Goal: Task Accomplishment & Management: Manage account settings

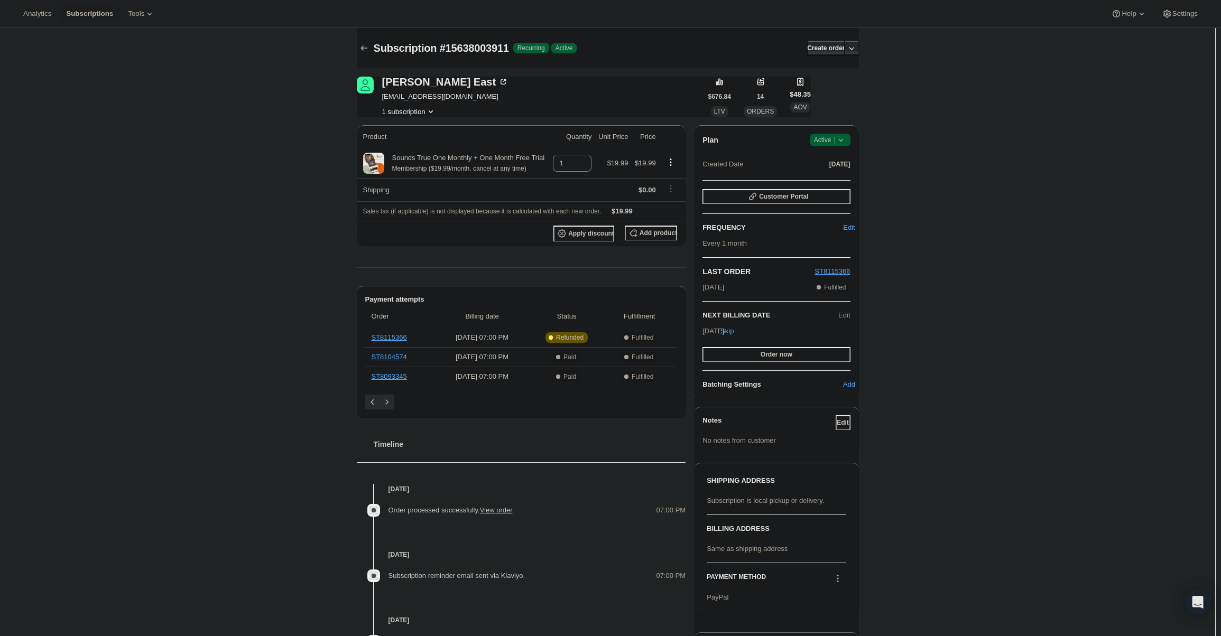
click at [836, 133] on div "Plan Success Active | Created Date Feb 12, 2025 Customer Portal FREQUENCY Edit …" at bounding box center [776, 261] width 164 height 273
click at [836, 134] on span "Success Active |" at bounding box center [830, 140] width 41 height 13
click at [833, 175] on span "Cancel subscription" at bounding box center [833, 179] width 60 height 8
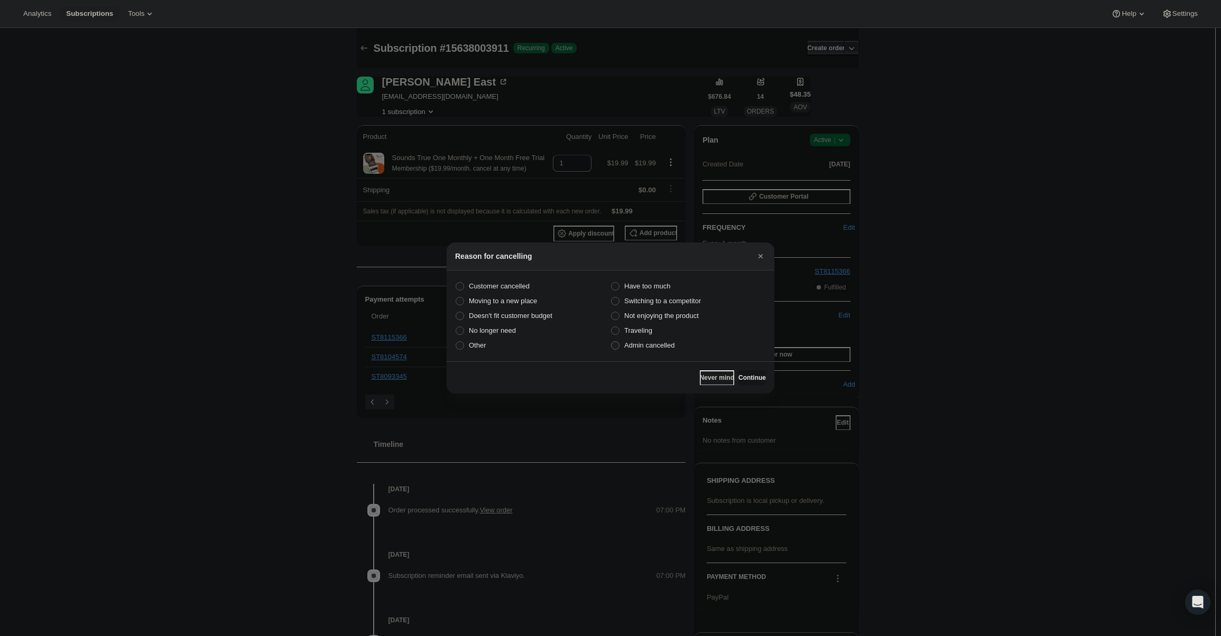
click at [682, 338] on label "Admin cancelled" at bounding box center [687, 345] width 155 height 15
click at [611, 341] on input "Admin cancelled" at bounding box center [611, 341] width 1 height 1
radio input "true"
drag, startPoint x: 757, startPoint y: 379, endPoint x: 746, endPoint y: 361, distance: 21.4
click at [757, 378] on span "Continue" at bounding box center [751, 378] width 27 height 8
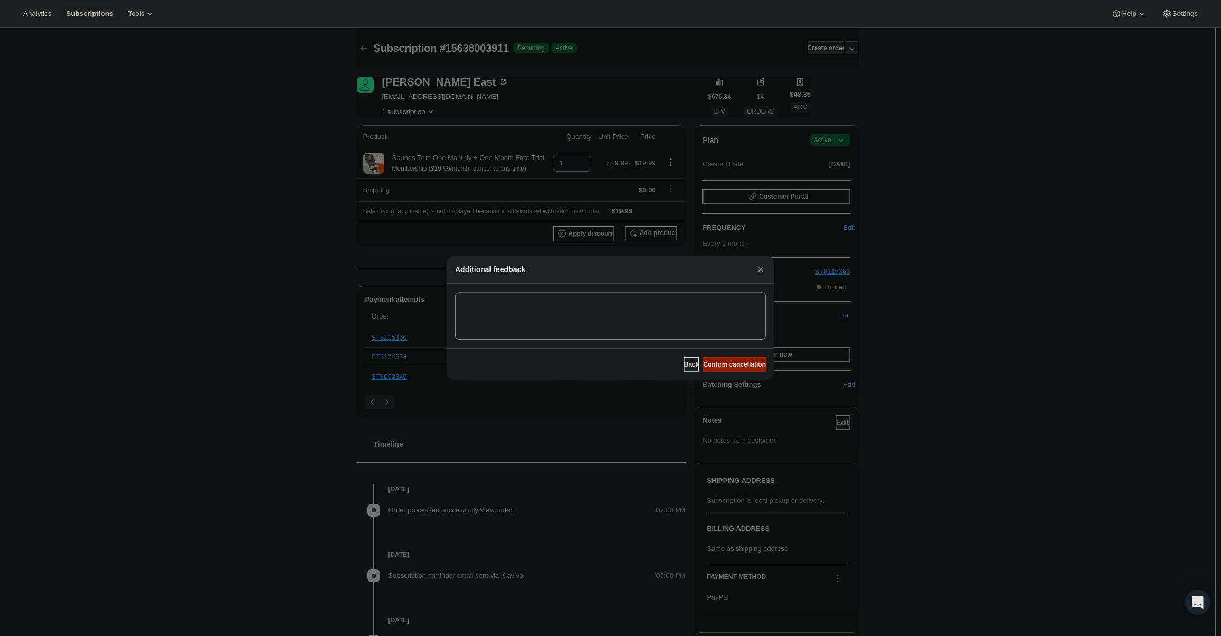
click at [746, 361] on span "Confirm cancellation" at bounding box center [734, 364] width 63 height 8
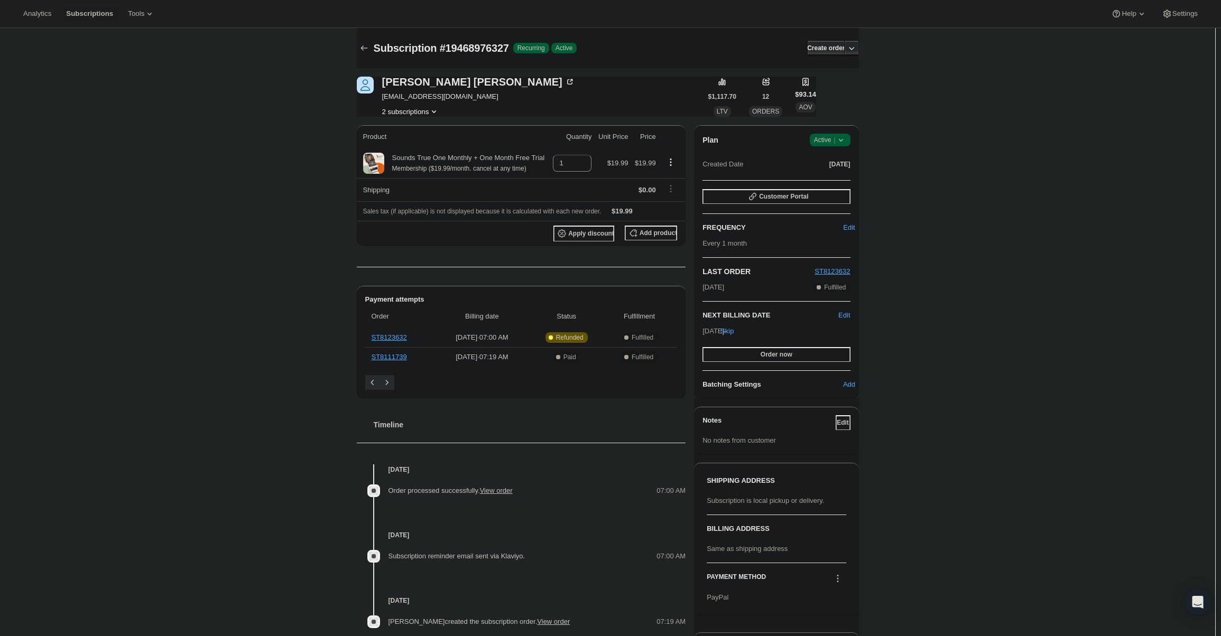
click at [838, 145] on span "Success Active |" at bounding box center [830, 140] width 41 height 13
click at [835, 183] on span "Cancel subscription" at bounding box center [833, 179] width 60 height 8
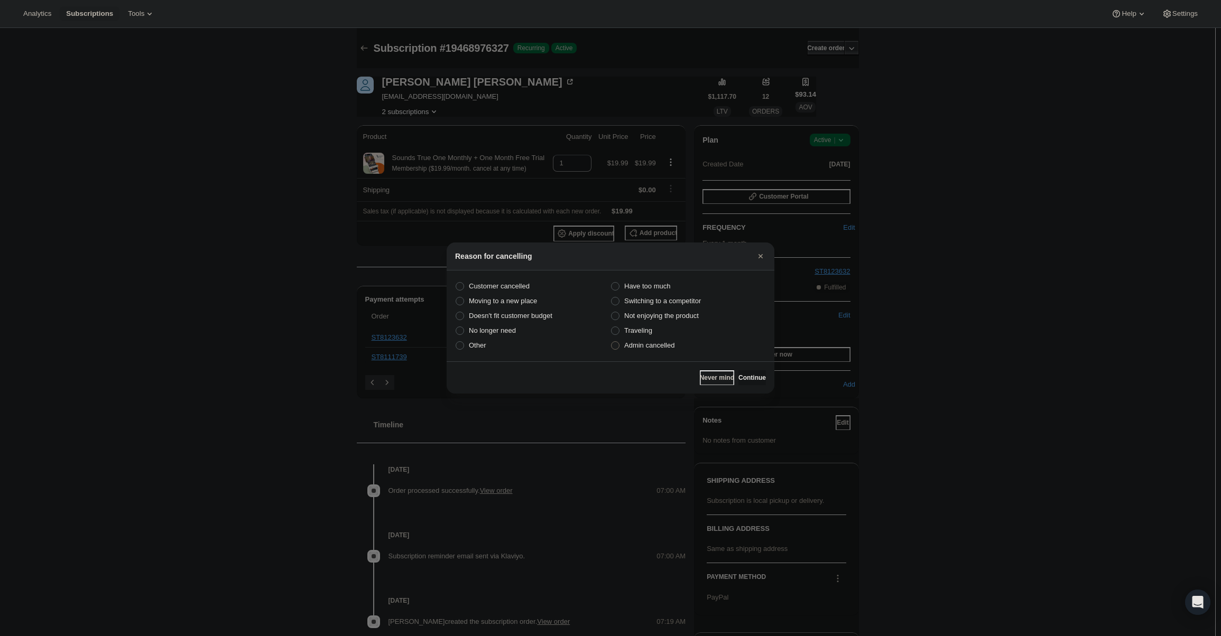
click at [648, 346] on span "Admin cancelled" at bounding box center [649, 345] width 50 height 8
click at [611, 342] on input "Admin cancelled" at bounding box center [611, 341] width 1 height 1
radio input "true"
click at [743, 373] on button "Continue" at bounding box center [751, 377] width 27 height 15
click at [742, 370] on button "Continue" at bounding box center [751, 377] width 27 height 15
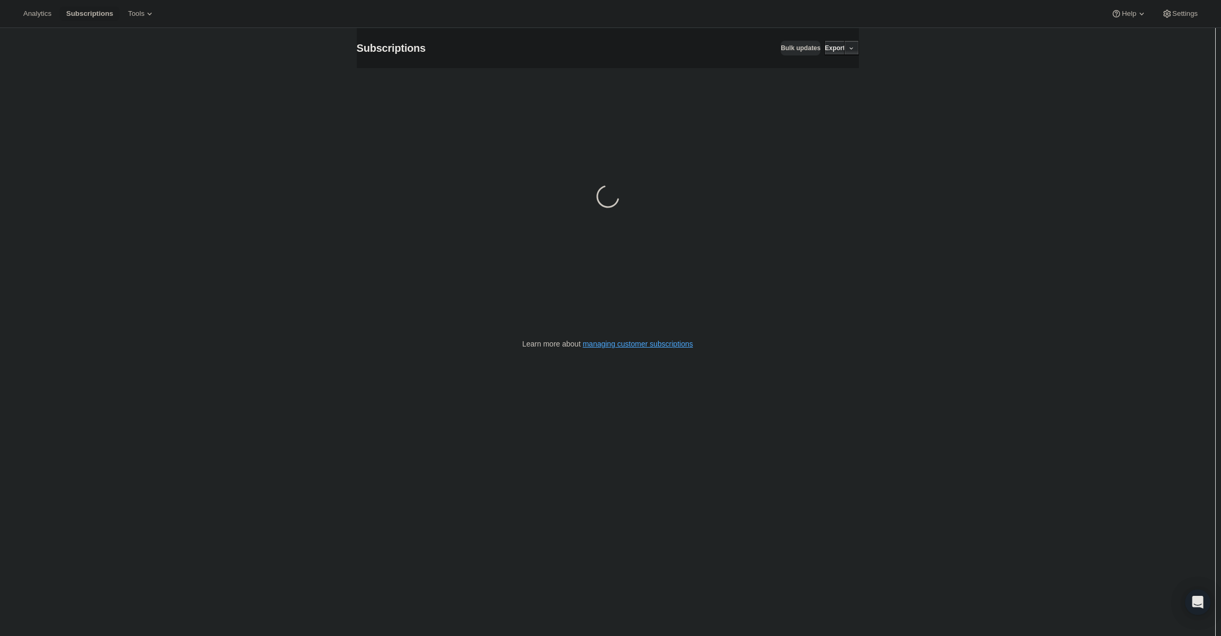
click at [964, 312] on div "Subscriptions. This page is ready Subscriptions Bulk updates More actions Bulk …" at bounding box center [607, 346] width 1215 height 636
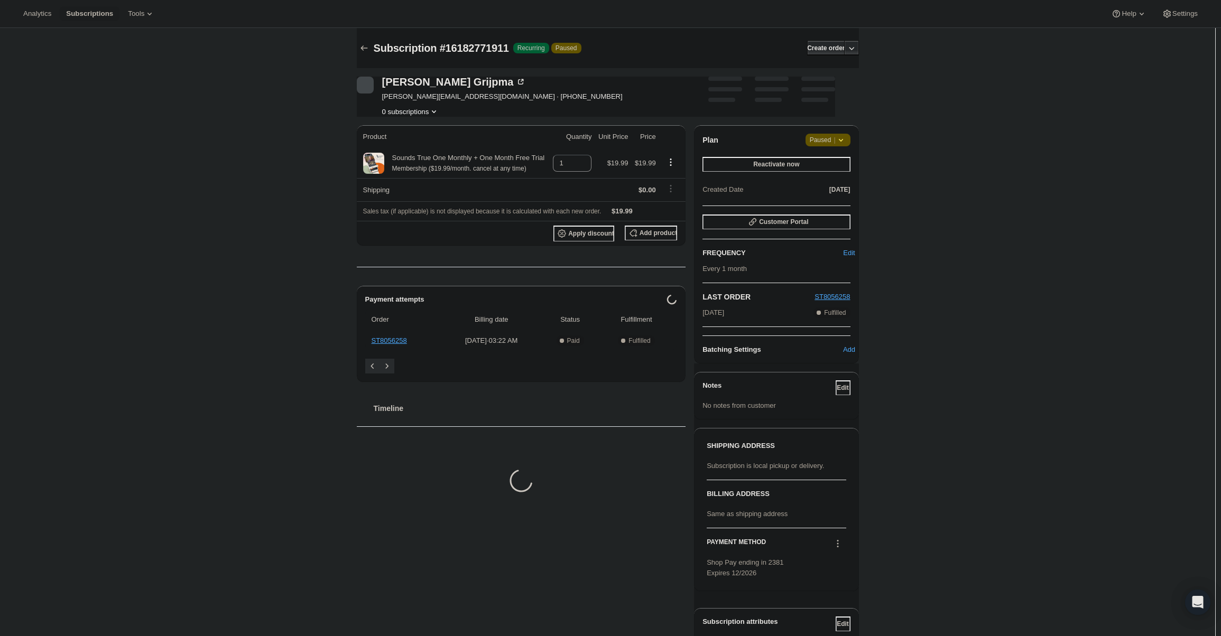
click at [826, 143] on span "Paused |" at bounding box center [828, 140] width 36 height 11
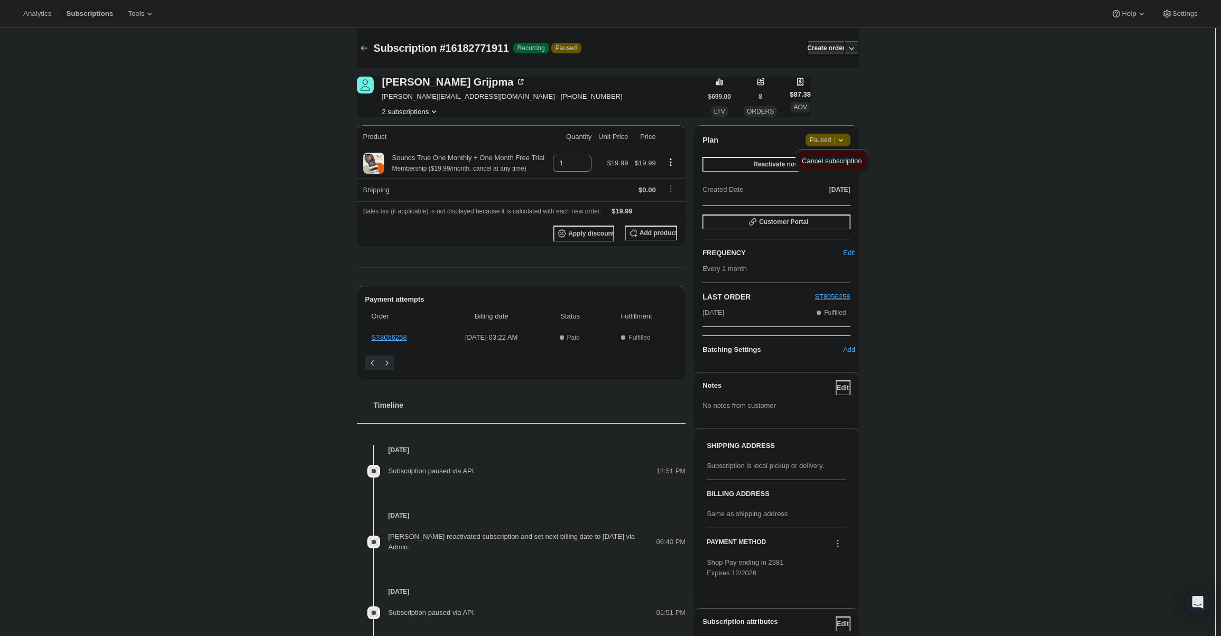
click at [836, 163] on span "Cancel subscription" at bounding box center [832, 161] width 60 height 8
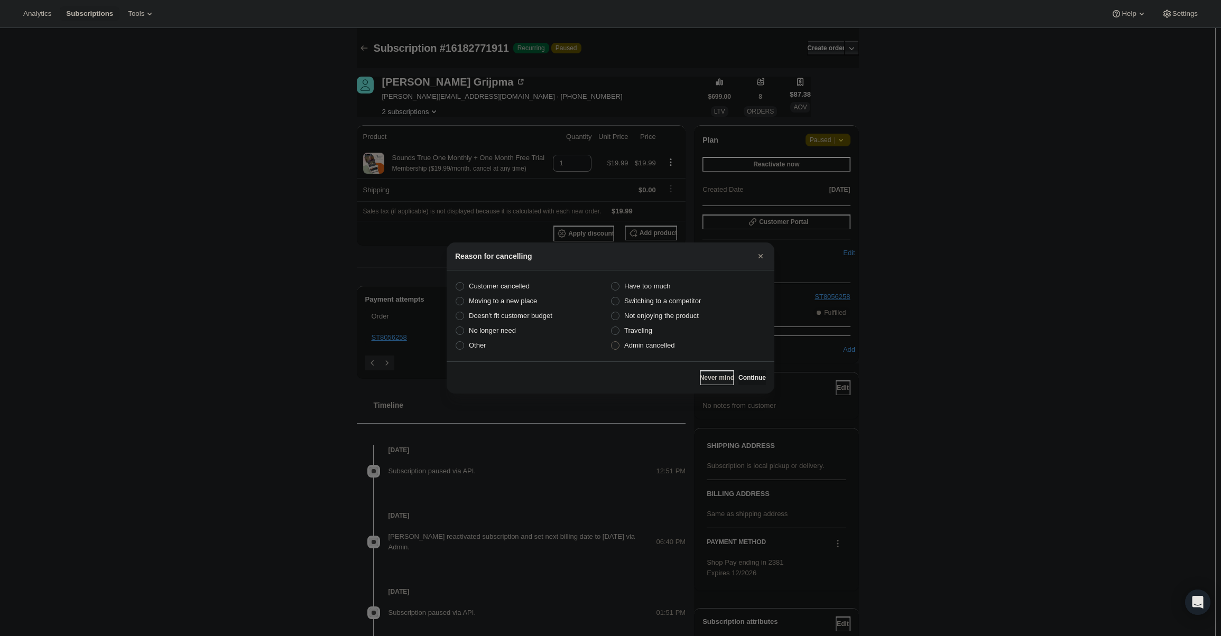
click at [658, 341] on label "Admin cancelled" at bounding box center [687, 345] width 155 height 15
click at [611, 341] on input "Admin cancelled" at bounding box center [611, 341] width 1 height 1
radio input "true"
click at [765, 383] on button "Continue" at bounding box center [751, 377] width 27 height 15
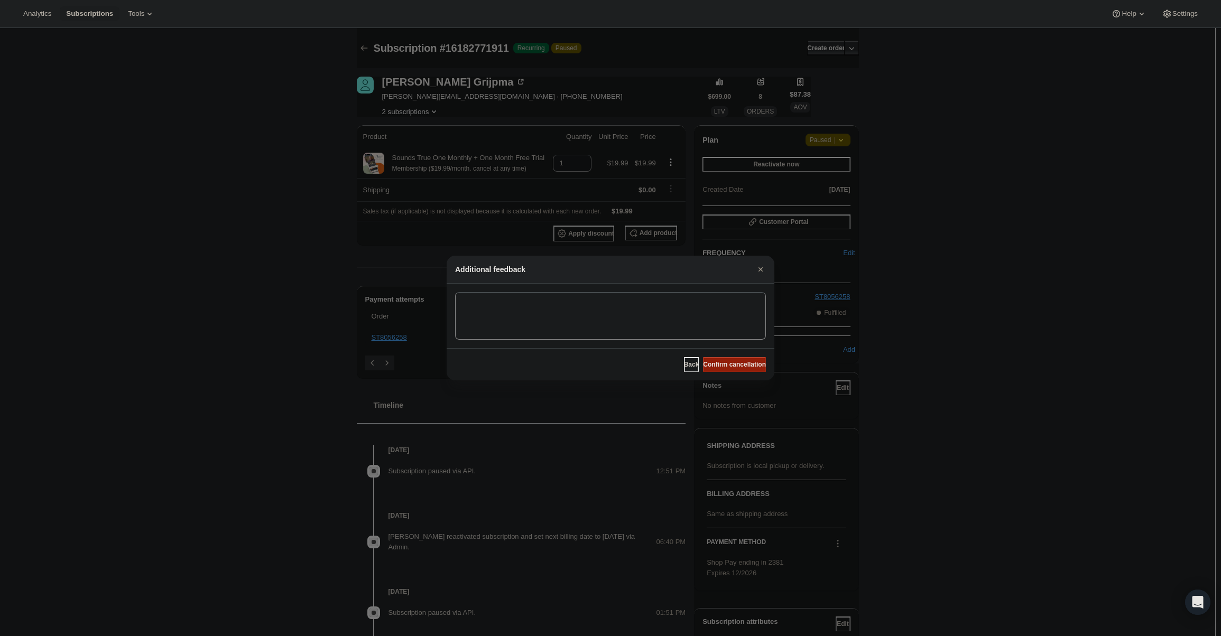
click at [755, 361] on span "Confirm cancellation" at bounding box center [734, 364] width 63 height 8
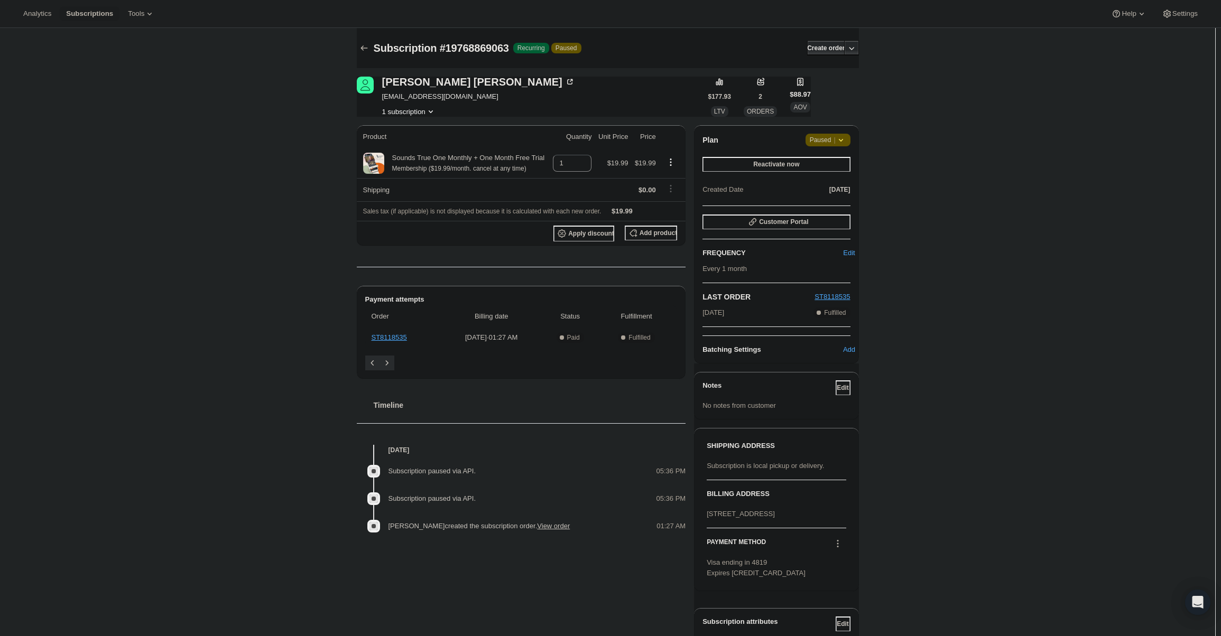
click at [840, 138] on icon at bounding box center [840, 140] width 11 height 11
drag, startPoint x: 789, startPoint y: 187, endPoint x: 783, endPoint y: 183, distance: 7.8
click at [786, 187] on div "Created Date [DATE]" at bounding box center [775, 189] width 147 height 15
click at [769, 164] on span "Reactivate now" at bounding box center [776, 164] width 46 height 8
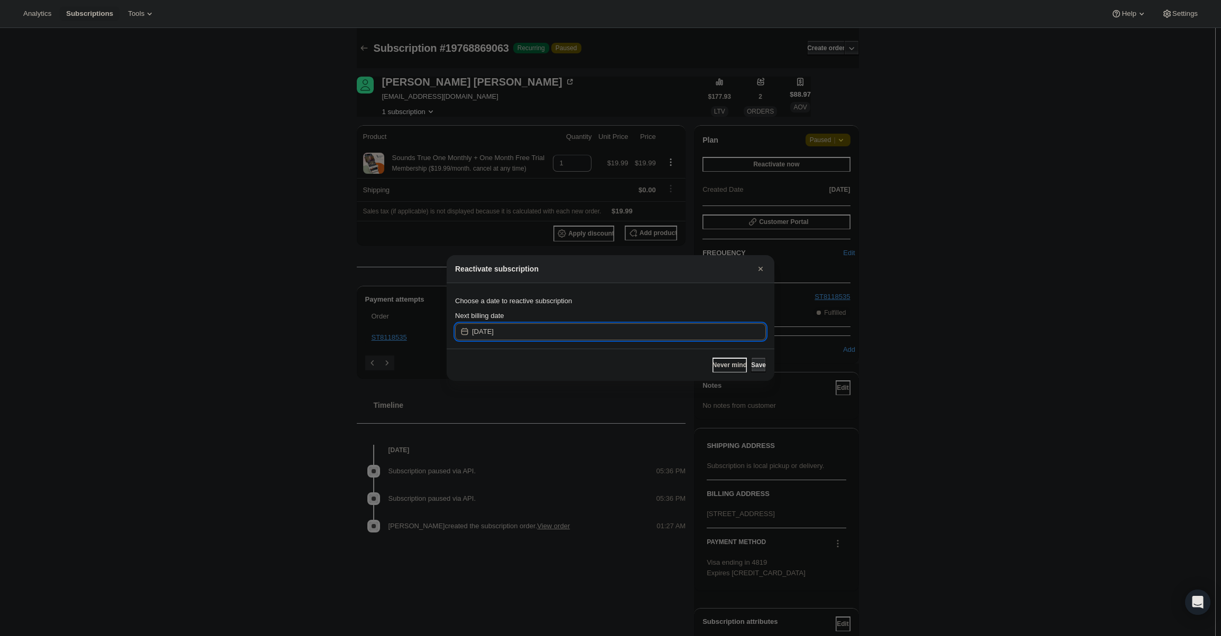
click at [642, 338] on input "[DATE]" at bounding box center [619, 331] width 294 height 17
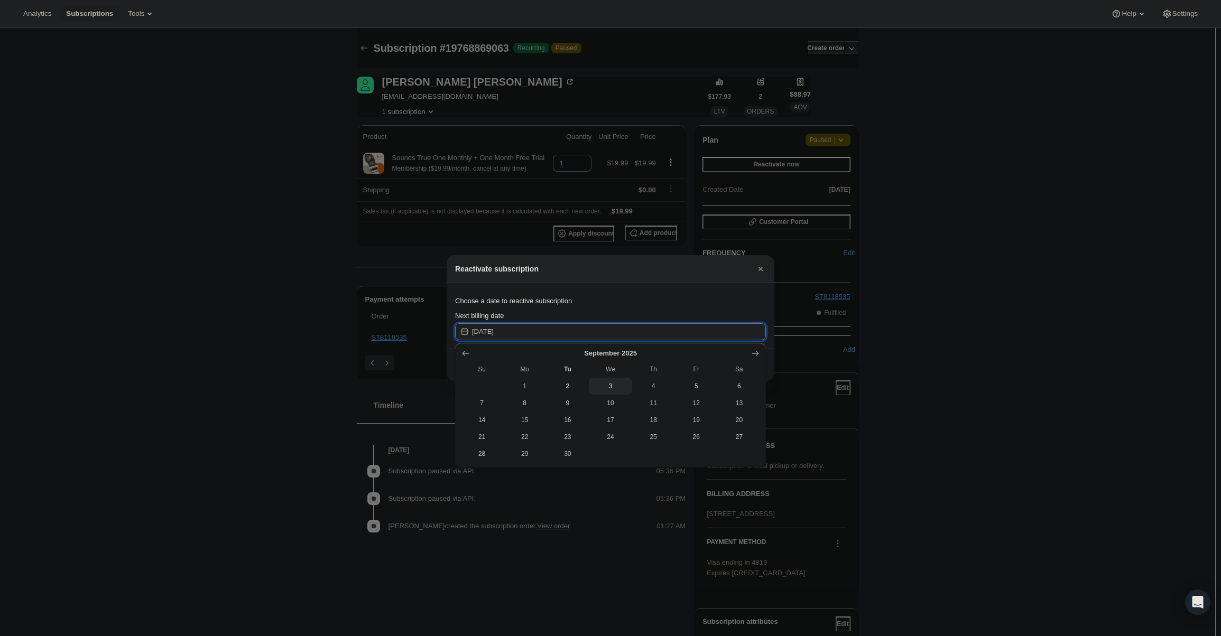
click at [509, 441] on span "22" at bounding box center [524, 437] width 34 height 8
type input "[DATE]"
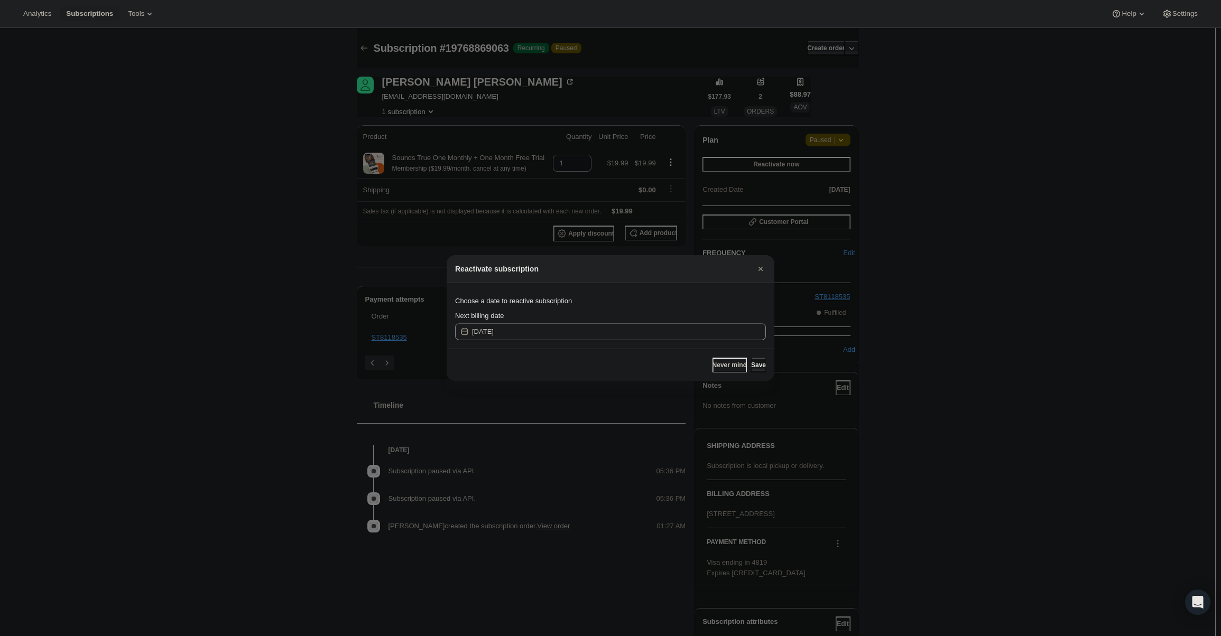
click at [751, 362] on span "Save" at bounding box center [758, 365] width 15 height 8
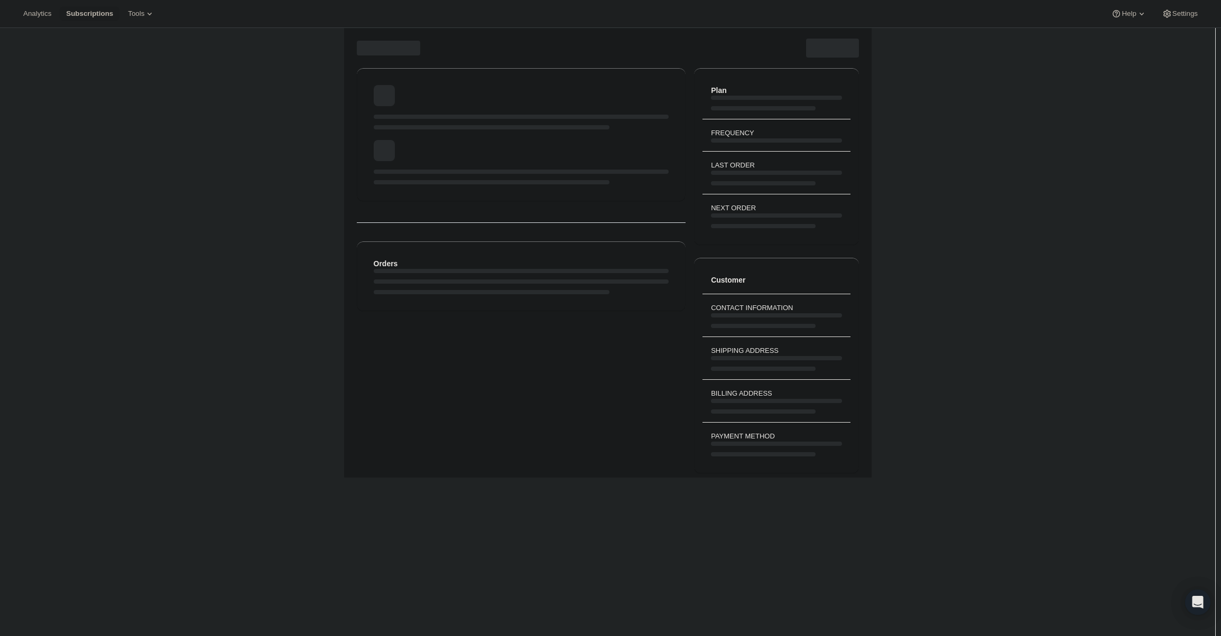
click at [439, 97] on div "Page loading" at bounding box center [521, 107] width 295 height 44
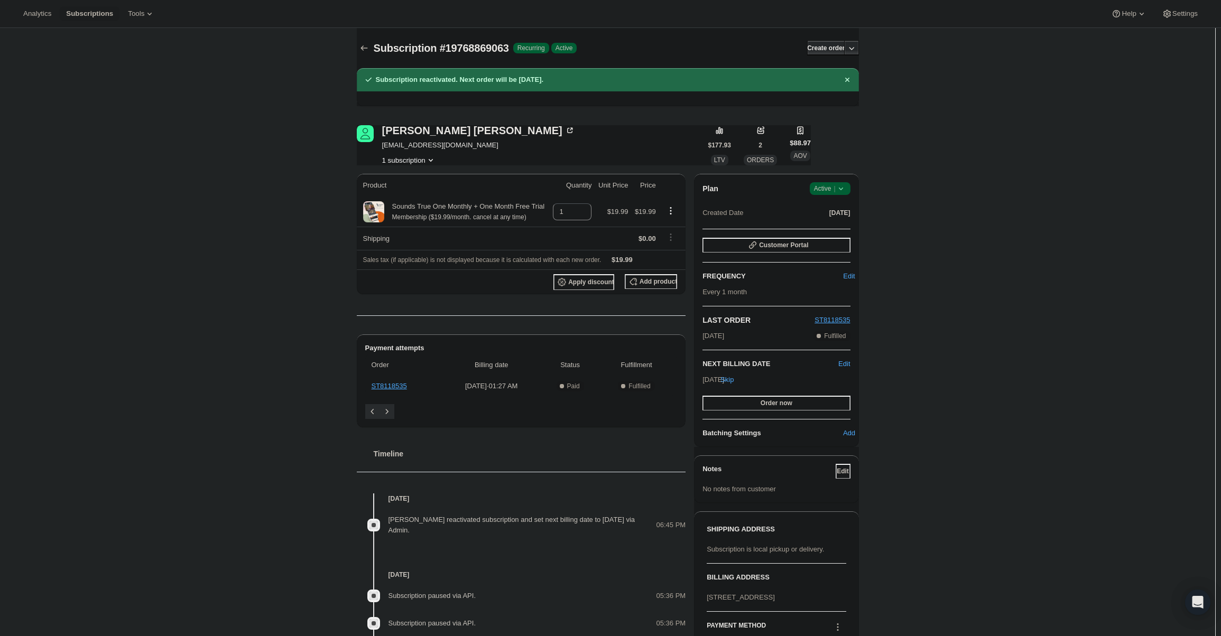
click at [418, 146] on span "[EMAIL_ADDRESS][DOMAIN_NAME]" at bounding box center [478, 145] width 193 height 11
copy span "[EMAIL_ADDRESS][DOMAIN_NAME]"
